Goal: Use online tool/utility

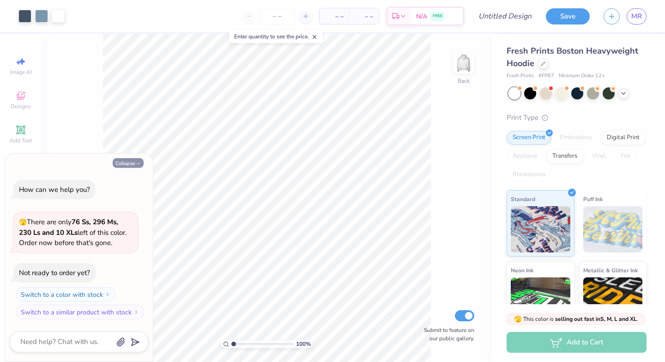
click at [135, 162] on icon "button" at bounding box center [138, 164] width 6 height 6
type textarea "x"
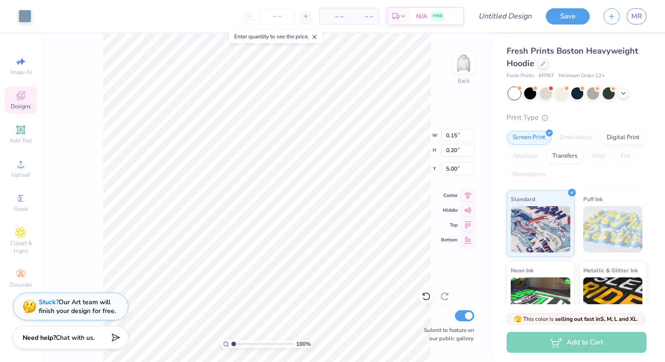
type input "0.15"
type input "0.20"
type input "5.00"
type input "0.13"
type input "0.14"
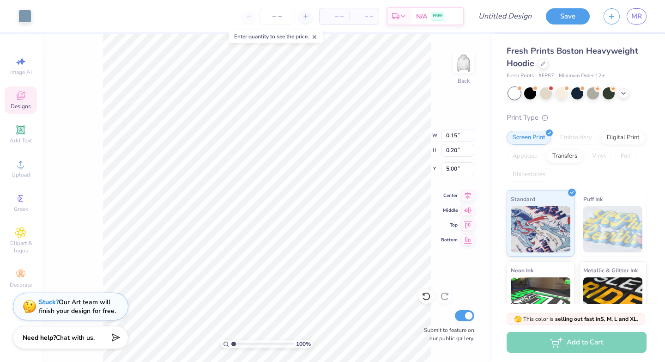
type input "4.08"
click at [548, 91] on div at bounding box center [546, 92] width 12 height 12
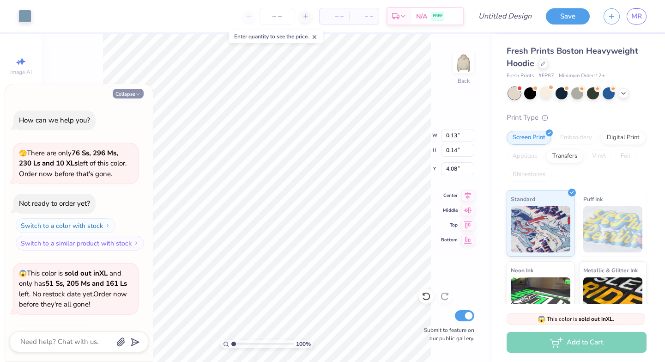
scroll to position [61, 0]
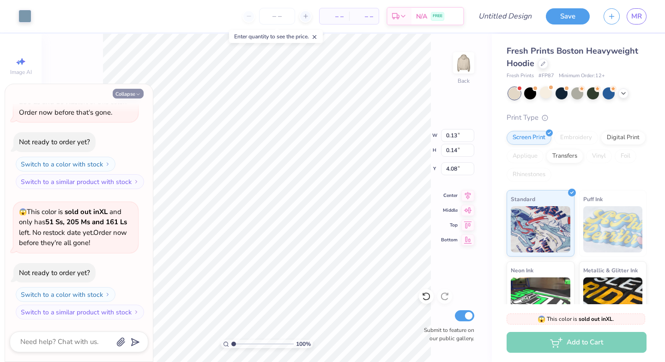
click at [127, 94] on button "Collapse" at bounding box center [128, 94] width 31 height 10
type textarea "x"
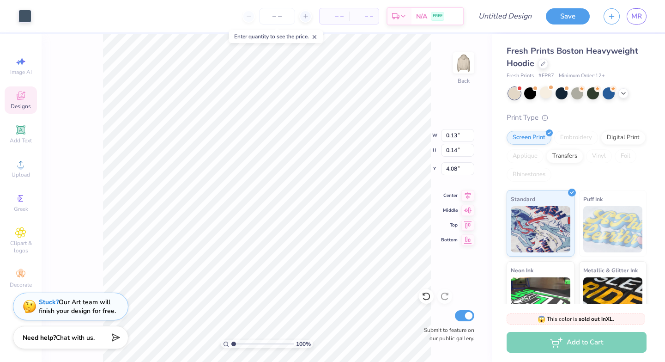
type input "1.84"
type input "2.79"
type input "3.23"
click at [622, 90] on icon at bounding box center [623, 93] width 7 height 7
